Goal: Task Accomplishment & Management: Manage account settings

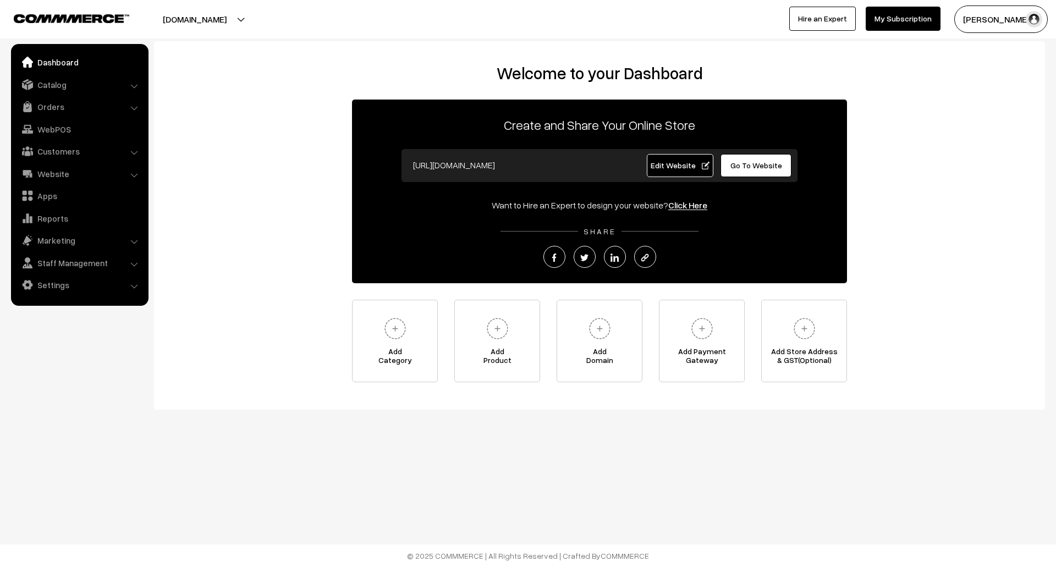
click at [319, 42] on div "Welcome to your Dashboard Create and Share Your Online Store https://smalloz.co…" at bounding box center [599, 225] width 891 height 369
click at [227, 20] on button "smalloz.com" at bounding box center [194, 20] width 141 height 28
click at [283, 36] on div "smalloz.com Go to Website Create New Store Dinesh Malhotr… My Profile Refer & E…" at bounding box center [528, 19] width 1056 height 39
click at [104, 284] on link "Settings" at bounding box center [79, 285] width 131 height 20
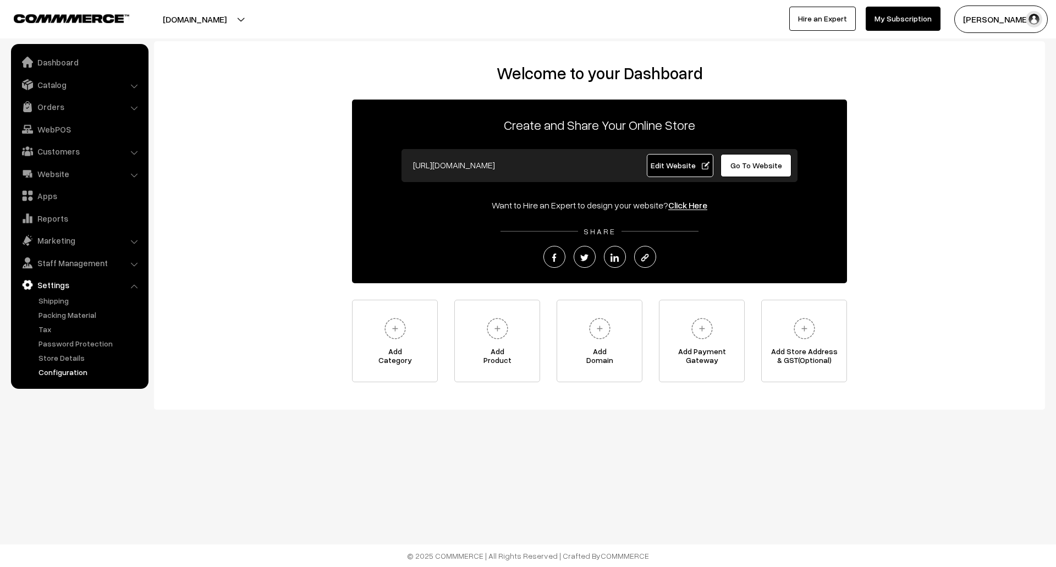
click at [75, 370] on link "Configuration" at bounding box center [90, 372] width 109 height 12
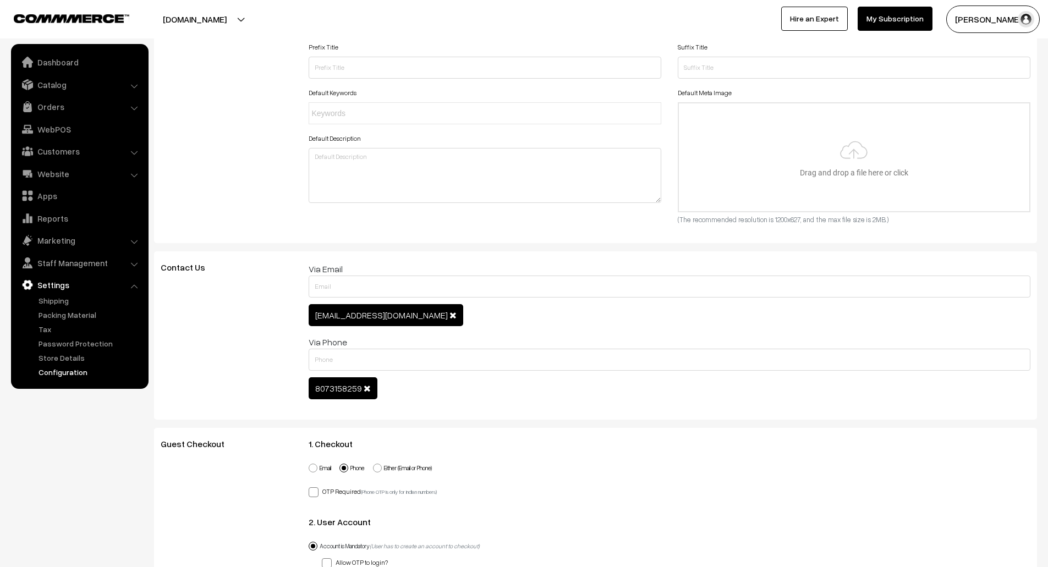
scroll to position [398, 0]
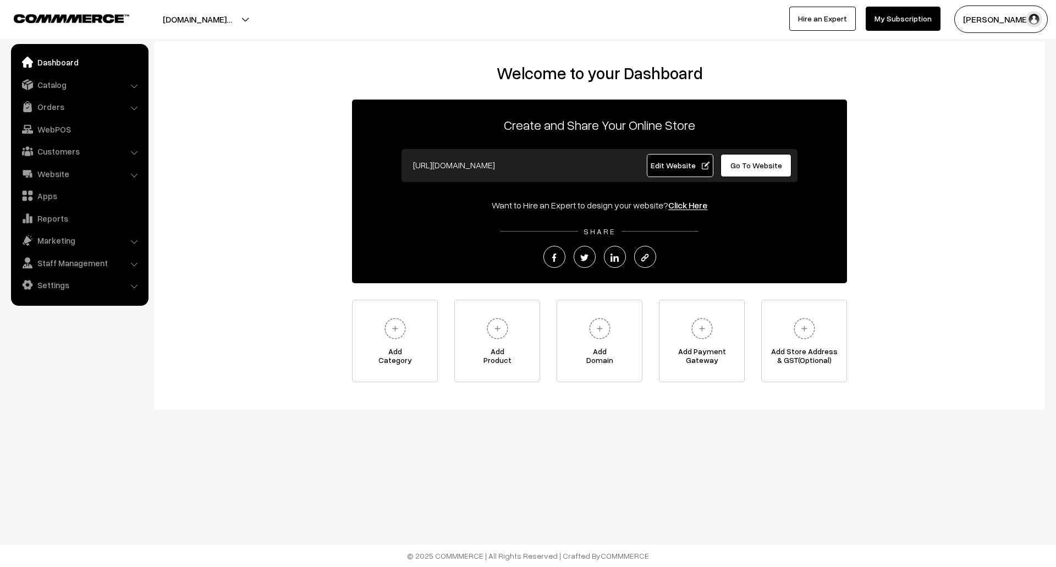
click at [688, 167] on span "Edit Website" at bounding box center [680, 165] width 59 height 9
click at [747, 164] on span "Go To Website" at bounding box center [757, 165] width 52 height 9
